Goal: Task Accomplishment & Management: Complete application form

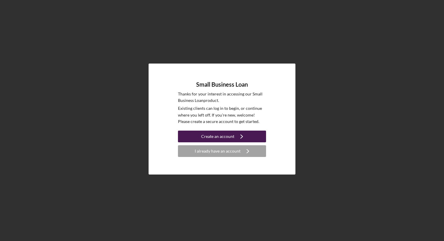
click at [220, 135] on div "Create an account" at bounding box center [217, 137] width 33 height 12
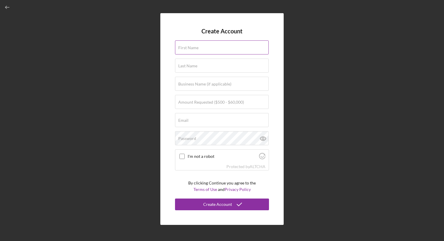
click at [197, 48] on label "First Name" at bounding box center [188, 47] width 20 height 5
click at [197, 48] on input "First Name" at bounding box center [222, 47] width 94 height 14
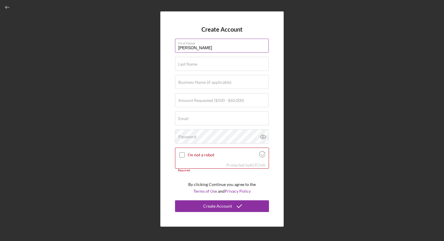
type input "[PERSON_NAME]"
type input "Edison"
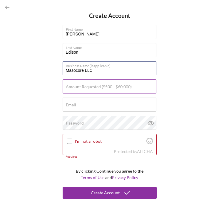
type input "Masocore LLC"
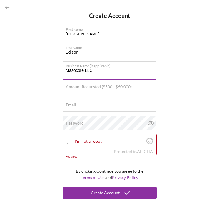
click at [72, 85] on label "Amount Requested ($500 - $60,000)" at bounding box center [99, 86] width 66 height 5
click at [72, 85] on input "Amount Requested ($500 - $60,000)" at bounding box center [109, 86] width 94 height 14
type input "$4"
type input "$10,000"
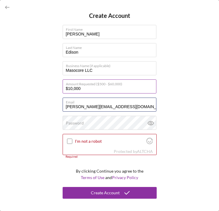
type input "[PERSON_NAME][EMAIL_ADDRESS][DOMAIN_NAME]"
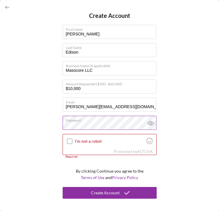
click at [150, 124] on icon at bounding box center [150, 123] width 2 height 2
click at [150, 124] on line at bounding box center [150, 123] width 5 height 5
click at [70, 141] on input "I'm not a robot" at bounding box center [69, 141] width 5 height 5
checkbox input "true"
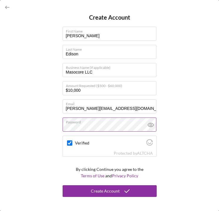
click at [126, 190] on icon "submit" at bounding box center [126, 191] width 15 height 15
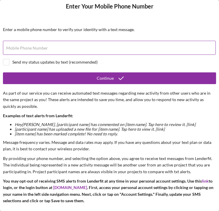
click at [17, 46] on label "Mobile Phone Number" at bounding box center [27, 48] width 42 height 5
click at [17, 45] on input "Mobile Phone Number" at bounding box center [109, 48] width 212 height 14
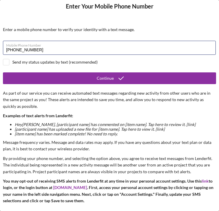
type input "[PHONE_NUMBER]"
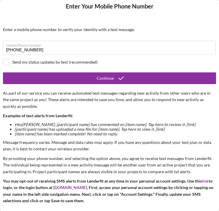
click at [63, 77] on button "Continue" at bounding box center [109, 78] width 213 height 12
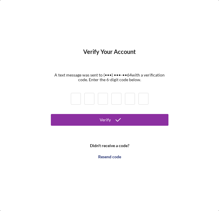
click at [77, 97] on input at bounding box center [76, 99] width 10 height 12
type input "3"
type input "0"
type input "3"
type input "0"
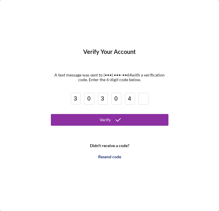
type input "4"
type input "5"
click at [97, 121] on button "Verify" at bounding box center [109, 120] width 117 height 12
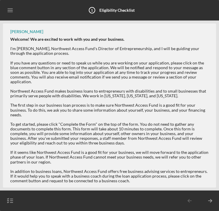
scroll to position [64, 0]
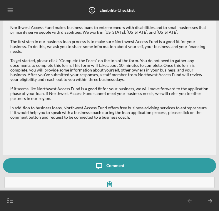
click at [104, 177] on icon "button" at bounding box center [109, 184] width 15 height 15
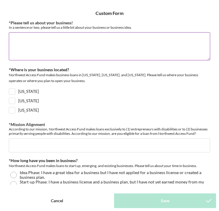
click at [19, 36] on textarea "*Please tell us about your business!" at bounding box center [109, 46] width 201 height 28
paste textarea "I started Masocore LLC to be a games publishing platform. I've been a harsh noi…"
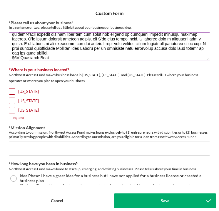
scroll to position [42, 0]
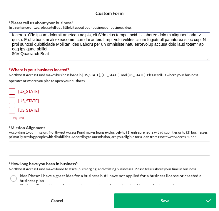
drag, startPoint x: 55, startPoint y: 59, endPoint x: 7, endPoint y: 56, distance: 47.6
click at [7, 56] on div "*Please tell us about your business! In a sentence or two, please tell us a lit…" at bounding box center [109, 103] width 213 height 164
drag, startPoint x: 55, startPoint y: 56, endPoint x: 12, endPoint y: 55, distance: 43.4
click at [12, 55] on textarea "*Please tell us about your business!" at bounding box center [109, 46] width 201 height 28
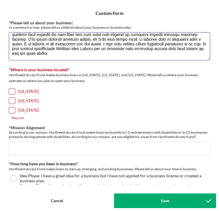
type textarea "I started Masocore LLC to be a games publishing platform. I've been a harsh noi…"
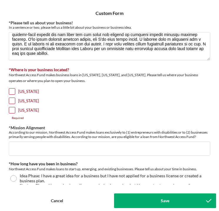
click at [12, 101] on input "[US_STATE]" at bounding box center [12, 101] width 6 height 6
checkbox input "true"
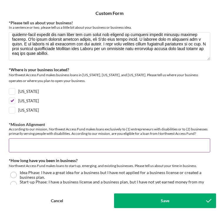
click at [21, 145] on input "*Mission Alignment" at bounding box center [109, 145] width 201 height 14
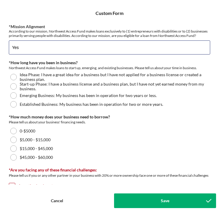
scroll to position [102, 0]
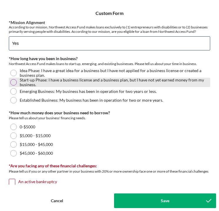
type input "Yes"
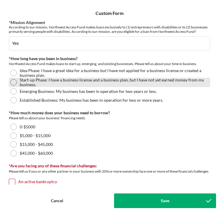
click at [14, 81] on div at bounding box center [13, 82] width 6 height 6
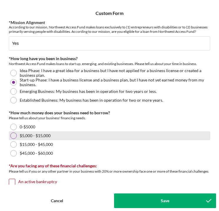
click at [13, 137] on div at bounding box center [13, 136] width 6 height 6
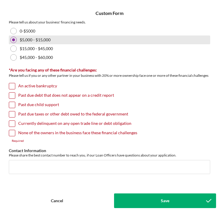
scroll to position [199, 0]
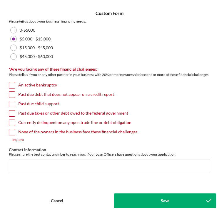
click at [12, 132] on input "None of the owners in the business face these financial challenges" at bounding box center [12, 132] width 6 height 6
checkbox input "true"
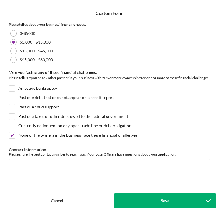
click at [145, 198] on button "Save" at bounding box center [165, 201] width 102 height 15
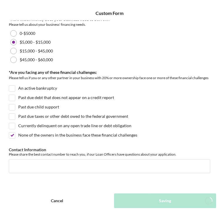
scroll to position [87, 0]
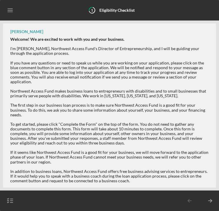
click at [11, 11] on icon "Icon/Menu" at bounding box center [10, 10] width 13 height 13
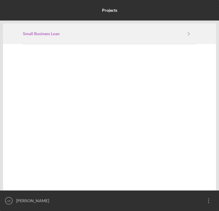
click at [32, 33] on b "Small Business Loan" at bounding box center [41, 33] width 37 height 5
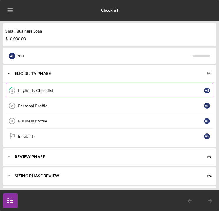
click at [67, 86] on link "1 Eligibility Checklist A E" at bounding box center [109, 90] width 207 height 15
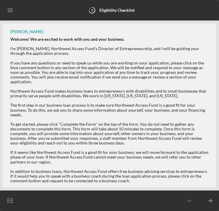
scroll to position [87, 0]
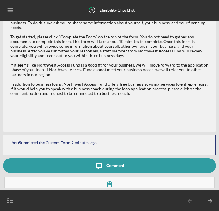
click at [12, 12] on icon "Icon/Menu" at bounding box center [10, 10] width 13 height 13
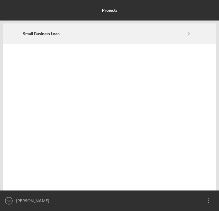
click at [39, 31] on div "Small Business Loan Icon/Navigate" at bounding box center [109, 34] width 173 height 20
click at [47, 35] on b "Small Business Loan" at bounding box center [41, 33] width 37 height 5
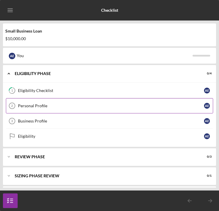
click at [42, 106] on div "Personal Profile" at bounding box center [111, 106] width 186 height 5
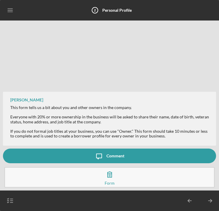
click at [104, 176] on icon "button" at bounding box center [109, 174] width 15 height 15
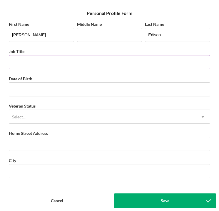
click at [26, 61] on input "Job Title" at bounding box center [109, 62] width 201 height 14
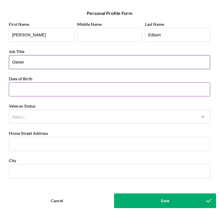
type input "Owner"
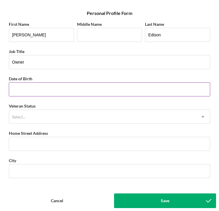
click at [23, 87] on input "Date of Birth" at bounding box center [109, 89] width 201 height 14
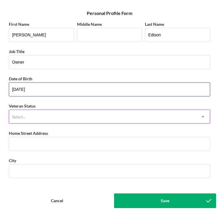
type input "[DATE]"
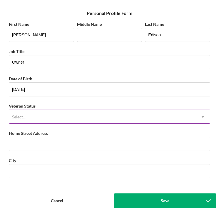
click at [33, 117] on div "Select..." at bounding box center [102, 116] width 186 height 13
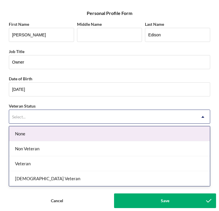
click at [32, 134] on div "None" at bounding box center [109, 133] width 200 height 15
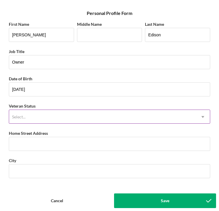
click at [32, 117] on div "Select..." at bounding box center [102, 116] width 186 height 13
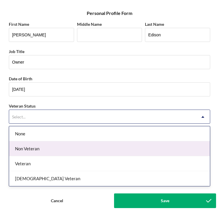
click at [33, 145] on div "Non Veteran" at bounding box center [109, 148] width 200 height 15
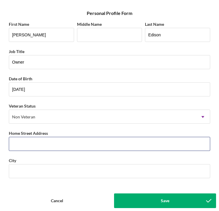
click at [33, 145] on input "Home Street Address" at bounding box center [109, 144] width 201 height 14
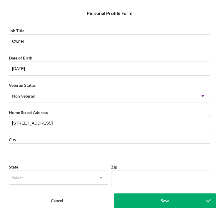
scroll to position [33, 0]
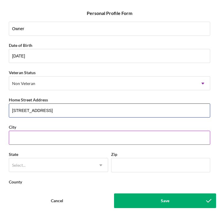
type input "[STREET_ADDRESS]"
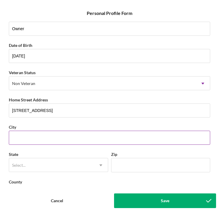
click at [29, 133] on input "City" at bounding box center [109, 138] width 201 height 14
type input "[GEOGRAPHIC_DATA]"
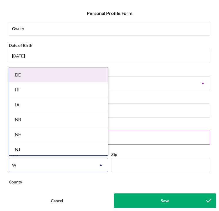
type input "WA"
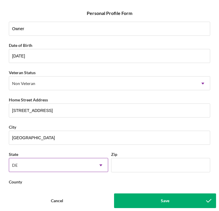
click at [89, 165] on div "DE" at bounding box center [51, 165] width 84 height 13
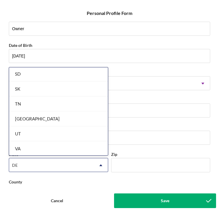
scroll to position [1049, 0]
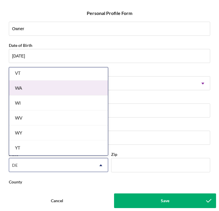
click at [66, 92] on div "WA" at bounding box center [58, 88] width 99 height 15
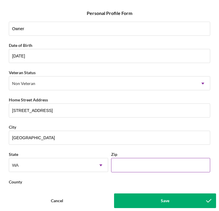
click at [128, 166] on input "Zip" at bounding box center [160, 165] width 99 height 14
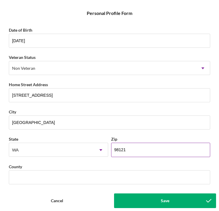
scroll to position [60, 0]
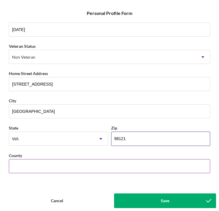
type input "98121"
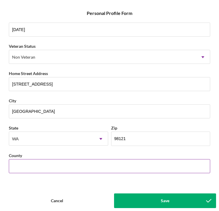
click at [65, 165] on input "County" at bounding box center [109, 166] width 201 height 14
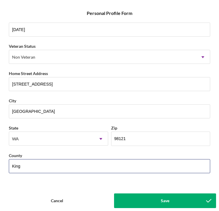
type input "King"
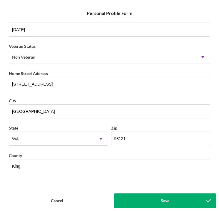
click at [146, 202] on button "Save" at bounding box center [165, 201] width 102 height 15
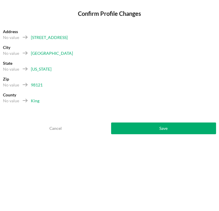
click at [145, 129] on button "Save" at bounding box center [163, 129] width 105 height 12
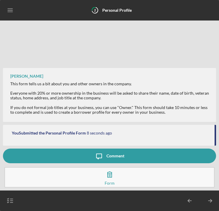
click at [9, 11] on icon "Icon/Menu" at bounding box center [10, 10] width 13 height 13
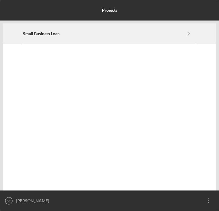
click at [29, 38] on div "Small Business Loan Icon/Navigate" at bounding box center [109, 34] width 173 height 20
click at [189, 35] on icon "Icon/Navigate" at bounding box center [188, 33] width 13 height 13
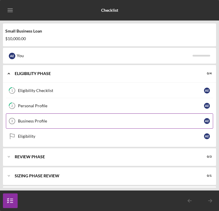
click at [71, 120] on div "Business Profile" at bounding box center [111, 121] width 186 height 5
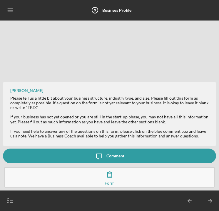
click at [98, 175] on button "Complete the Form Form" at bounding box center [109, 177] width 210 height 21
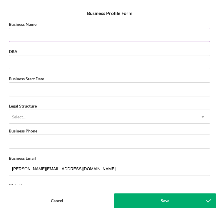
click at [19, 33] on input "Business Name" at bounding box center [109, 35] width 201 height 14
paste input "Masocore LLC"
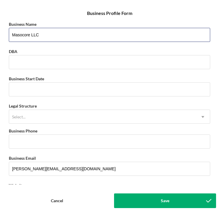
type input "Masocore LLC"
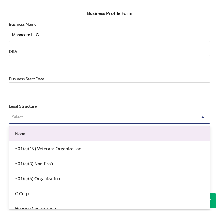
click at [41, 116] on div "Select..." at bounding box center [102, 116] width 186 height 13
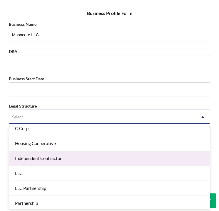
scroll to position [68, 0]
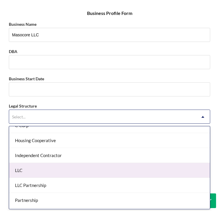
click at [38, 168] on div "LLC" at bounding box center [109, 170] width 200 height 15
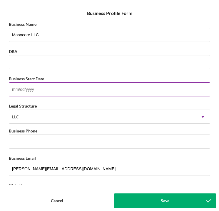
click at [24, 89] on input "Business Start Date" at bounding box center [109, 89] width 201 height 14
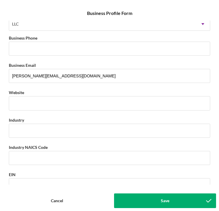
scroll to position [93, 0]
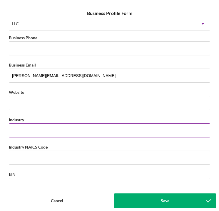
type input "[DATE]"
click at [59, 126] on input "Industry" at bounding box center [109, 130] width 201 height 14
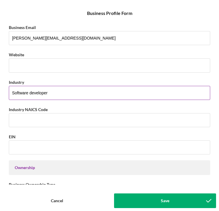
scroll to position [129, 0]
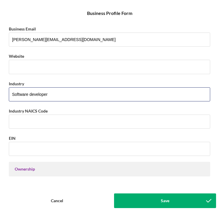
type input "Software developer"
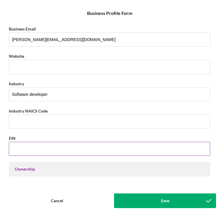
click at [23, 147] on input "EIN" at bounding box center [109, 149] width 201 height 14
paste input "[US_EMPLOYER_IDENTIFICATION_NUMBER]"
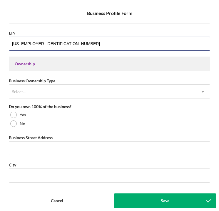
scroll to position [237, 0]
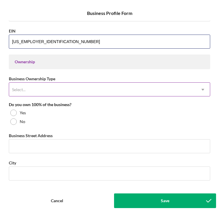
type input "[US_EMPLOYER_IDENTIFICATION_NUMBER]"
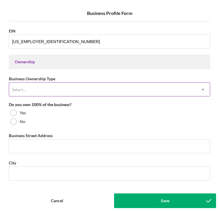
click at [42, 89] on div "Select..." at bounding box center [102, 89] width 186 height 13
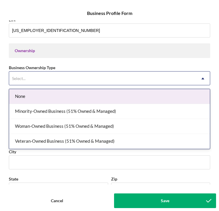
scroll to position [254, 0]
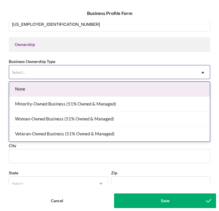
click at [39, 90] on div "None" at bounding box center [109, 89] width 200 height 15
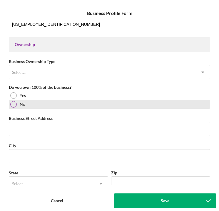
click at [15, 106] on div at bounding box center [13, 104] width 6 height 6
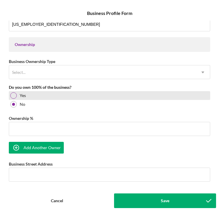
click at [15, 94] on div at bounding box center [13, 95] width 6 height 6
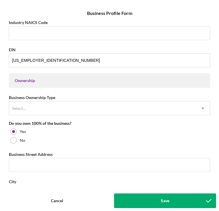
scroll to position [218, 0]
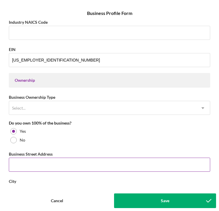
click at [32, 167] on input "Business Street Address" at bounding box center [109, 165] width 201 height 14
paste input "[STREET_ADDRESS]"
drag, startPoint x: 57, startPoint y: 165, endPoint x: 118, endPoint y: 167, distance: 60.7
click at [118, 167] on input "[STREET_ADDRESS]" at bounding box center [109, 165] width 201 height 14
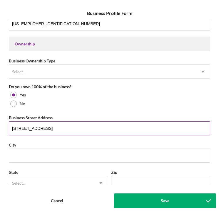
scroll to position [263, 0]
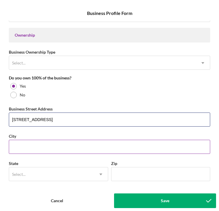
type input "[STREET_ADDRESS]"
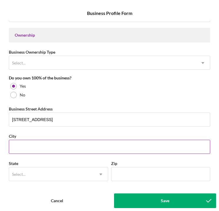
click at [48, 147] on input "City" at bounding box center [109, 147] width 201 height 14
type input "[GEOGRAPHIC_DATA]"
type input "WA"
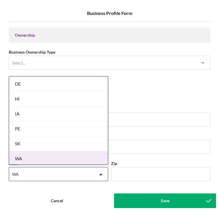
click at [38, 156] on div "WA" at bounding box center [58, 158] width 99 height 15
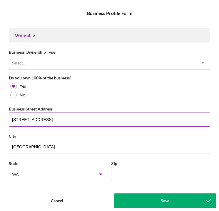
drag, startPoint x: 82, startPoint y: 119, endPoint x: 114, endPoint y: 119, distance: 32.3
click at [114, 119] on input "[STREET_ADDRESS]" at bounding box center [109, 120] width 201 height 14
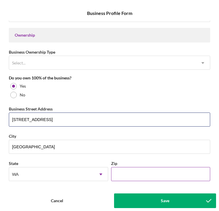
type input "[STREET_ADDRESS]"
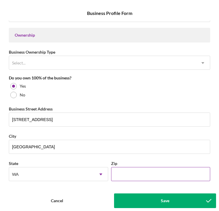
click at [118, 171] on input "Zip" at bounding box center [160, 174] width 99 height 14
paste input "98121"
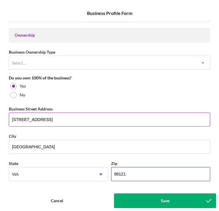
type input "98121"
drag, startPoint x: 92, startPoint y: 122, endPoint x: 57, endPoint y: 122, distance: 34.9
click at [57, 122] on input "[STREET_ADDRESS]" at bounding box center [109, 120] width 201 height 14
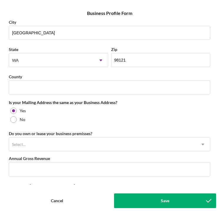
scroll to position [378, 0]
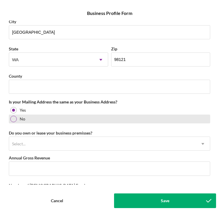
type input "[STREET_ADDRESS]"
click at [15, 120] on div at bounding box center [13, 119] width 6 height 6
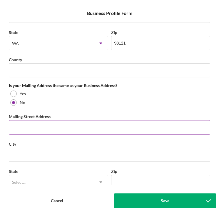
scroll to position [397, 0]
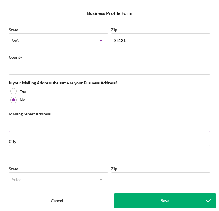
click at [16, 126] on input "Mailing Street Address" at bounding box center [109, 125] width 201 height 14
click at [24, 124] on input "Mailing Street Address" at bounding box center [109, 125] width 201 height 14
paste input "[STREET_ADDRESS][PERSON_NAME]"
click at [22, 125] on input "[STREET_ADDRESS][PERSON_NAME]" at bounding box center [109, 125] width 201 height 14
drag, startPoint x: 63, startPoint y: 125, endPoint x: 83, endPoint y: 124, distance: 20.0
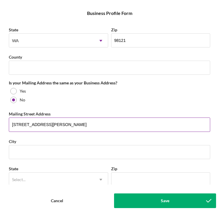
click at [83, 124] on input "[STREET_ADDRESS][PERSON_NAME]" at bounding box center [109, 125] width 201 height 14
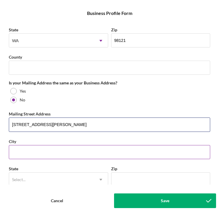
type input "[STREET_ADDRESS][PERSON_NAME]"
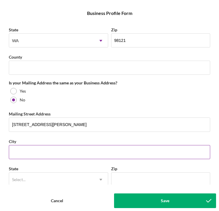
click at [26, 149] on input "City" at bounding box center [109, 152] width 201 height 14
paste input "SPOKANE"
type input "SPOKANE"
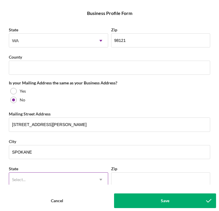
click at [30, 183] on div "Select..." at bounding box center [51, 179] width 84 height 13
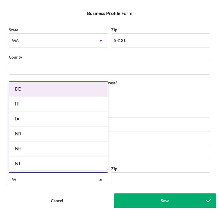
type input "WA"
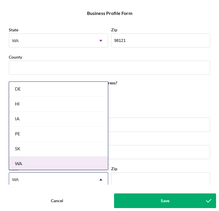
click at [33, 164] on div "WA" at bounding box center [58, 164] width 99 height 15
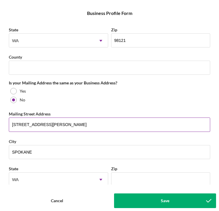
drag, startPoint x: 72, startPoint y: 125, endPoint x: 106, endPoint y: 126, distance: 34.0
click at [106, 126] on input "[STREET_ADDRESS][PERSON_NAME]" at bounding box center [109, 125] width 201 height 14
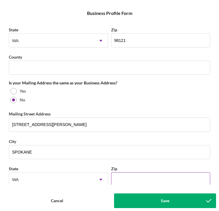
click at [125, 181] on input "Zip" at bounding box center [160, 179] width 99 height 14
paste input "99201"
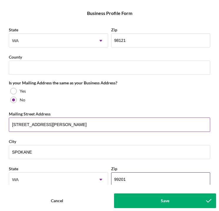
type input "99201"
drag, startPoint x: 101, startPoint y: 123, endPoint x: 63, endPoint y: 124, distance: 37.3
click at [63, 124] on input "[STREET_ADDRESS][PERSON_NAME]" at bounding box center [109, 125] width 201 height 14
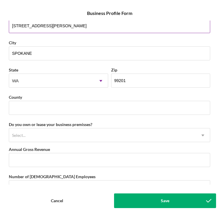
scroll to position [496, 0]
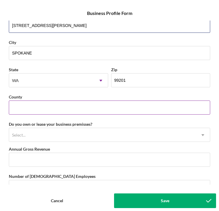
type input "[STREET_ADDRESS][PERSON_NAME]"
click at [40, 111] on input "County" at bounding box center [109, 108] width 201 height 14
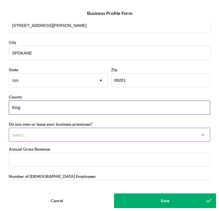
type input "King"
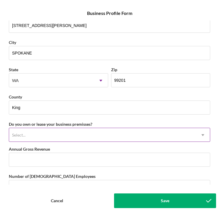
click at [33, 133] on div "Select..." at bounding box center [102, 134] width 186 height 13
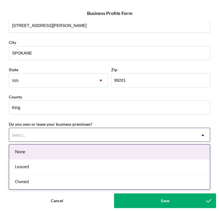
click at [32, 150] on div "None" at bounding box center [109, 152] width 200 height 15
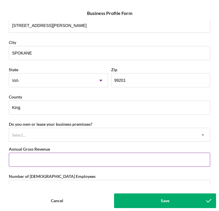
click at [33, 160] on input "Annual Gross Revenue" at bounding box center [109, 160] width 201 height 14
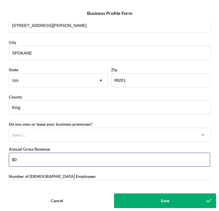
type input "$0"
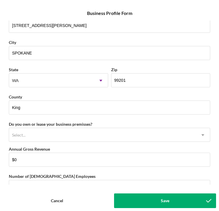
click at [26, 188] on form "Icon/Menu Close Business Profile Form Save Business Name Masocore LLC DBA Busin…" at bounding box center [109, 105] width 219 height 211
click at [25, 184] on input "Number of [DEMOGRAPHIC_DATA] Employees" at bounding box center [109, 187] width 201 height 14
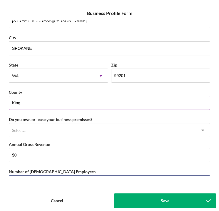
scroll to position [545, 0]
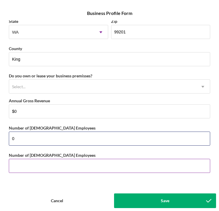
type input "0"
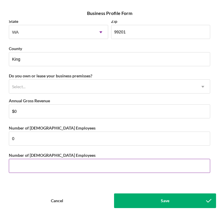
click at [28, 162] on input "Number of [DEMOGRAPHIC_DATA] Employees" at bounding box center [109, 166] width 201 height 14
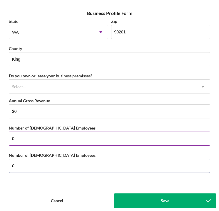
type input "0"
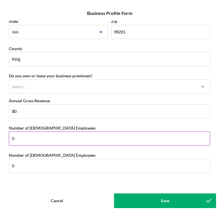
click at [87, 141] on input "0" at bounding box center [109, 139] width 201 height 14
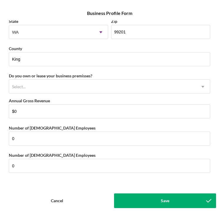
click at [148, 200] on button "Save" at bounding box center [165, 201] width 102 height 15
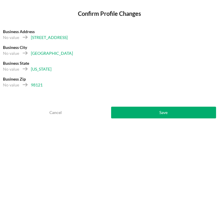
click at [153, 113] on button "Save" at bounding box center [163, 113] width 105 height 12
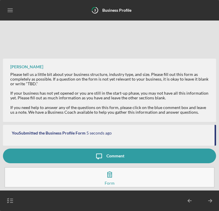
click at [15, 12] on icon "Icon/Menu" at bounding box center [10, 10] width 13 height 13
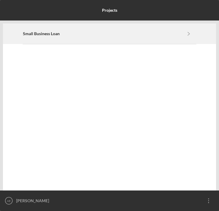
click at [40, 36] on div "Small Business Loan Icon/Navigate" at bounding box center [109, 34] width 173 height 20
click at [189, 35] on icon "Icon/Navigate" at bounding box center [188, 33] width 13 height 13
